Goal: Information Seeking & Learning: Learn about a topic

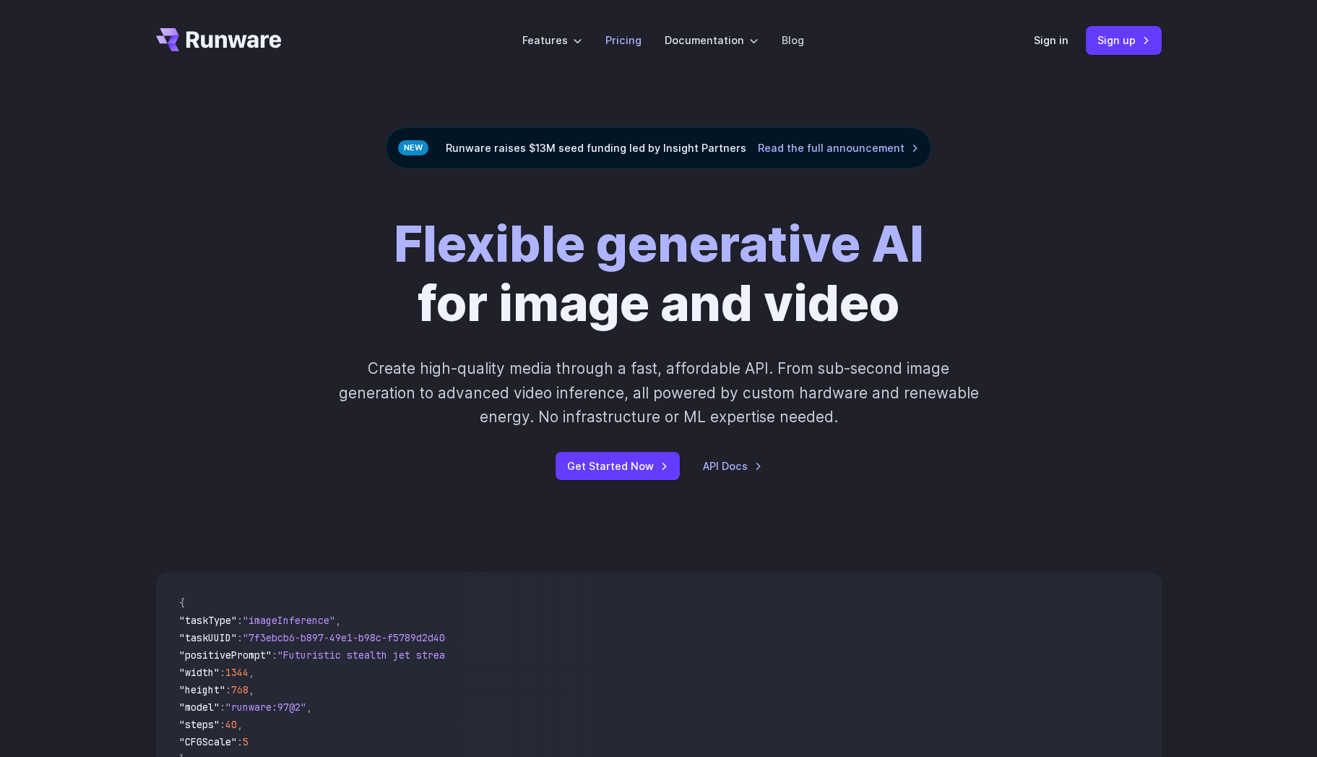
click at [633, 38] on link "Pricing" at bounding box center [623, 40] width 36 height 17
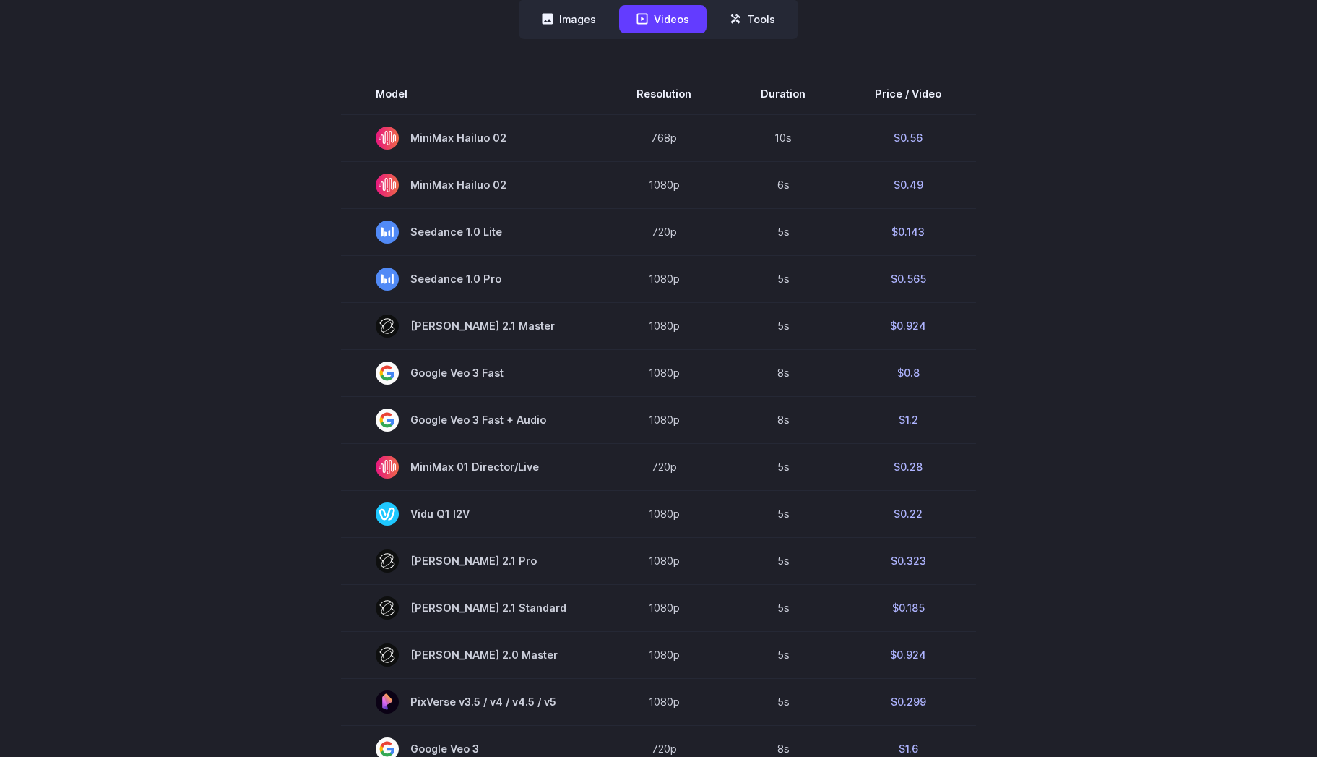
scroll to position [407, 0]
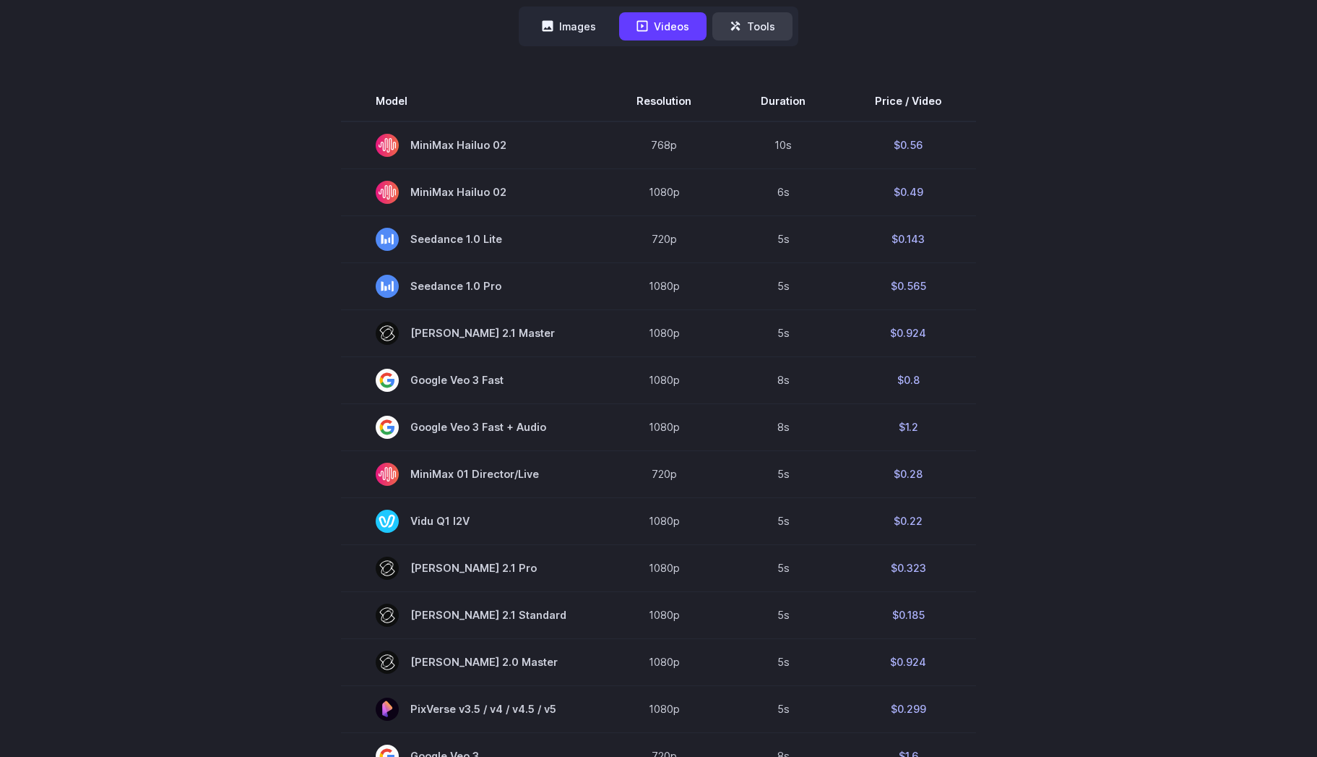
click at [738, 30] on icon at bounding box center [738, 29] width 4 height 4
click at [771, 33] on button "Tools" at bounding box center [752, 26] width 80 height 28
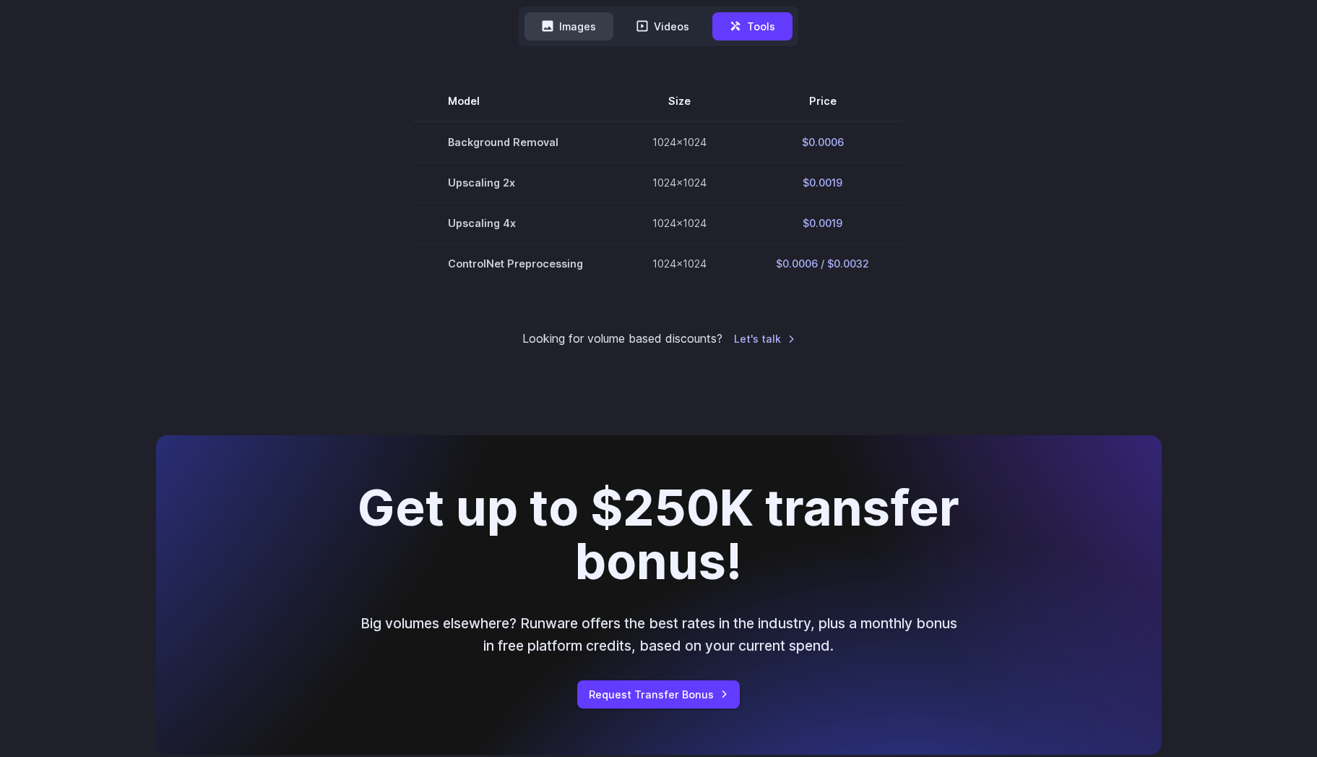
click at [571, 27] on button "Images" at bounding box center [569, 26] width 89 height 28
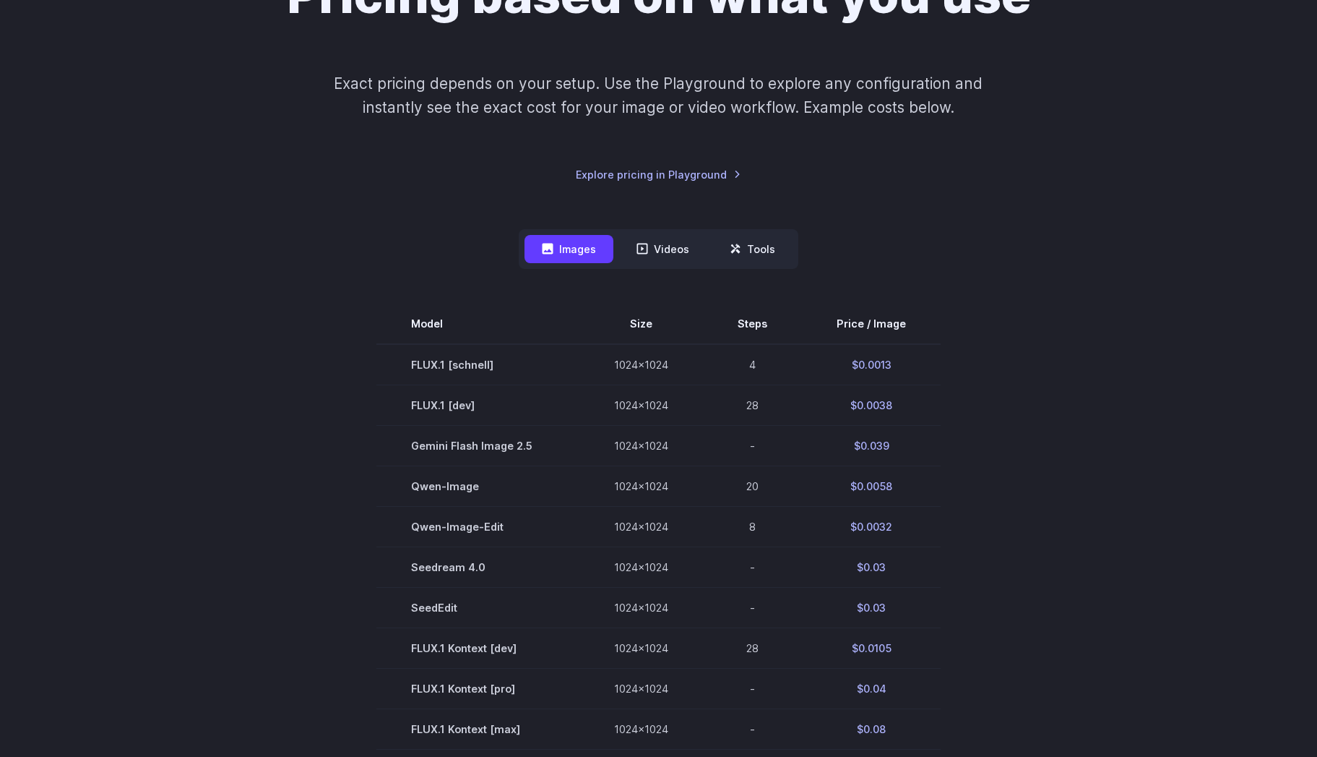
scroll to position [0, 0]
